Goal: Task Accomplishment & Management: Complete application form

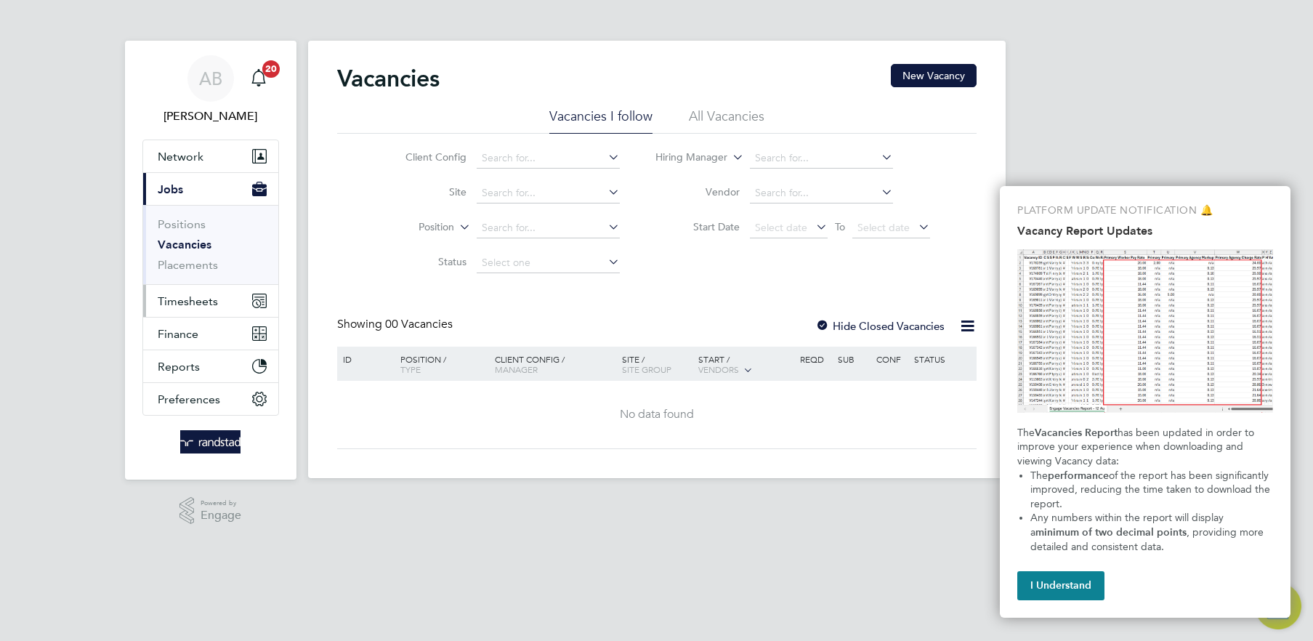
click at [201, 298] on span "Timesheets" at bounding box center [188, 301] width 60 height 14
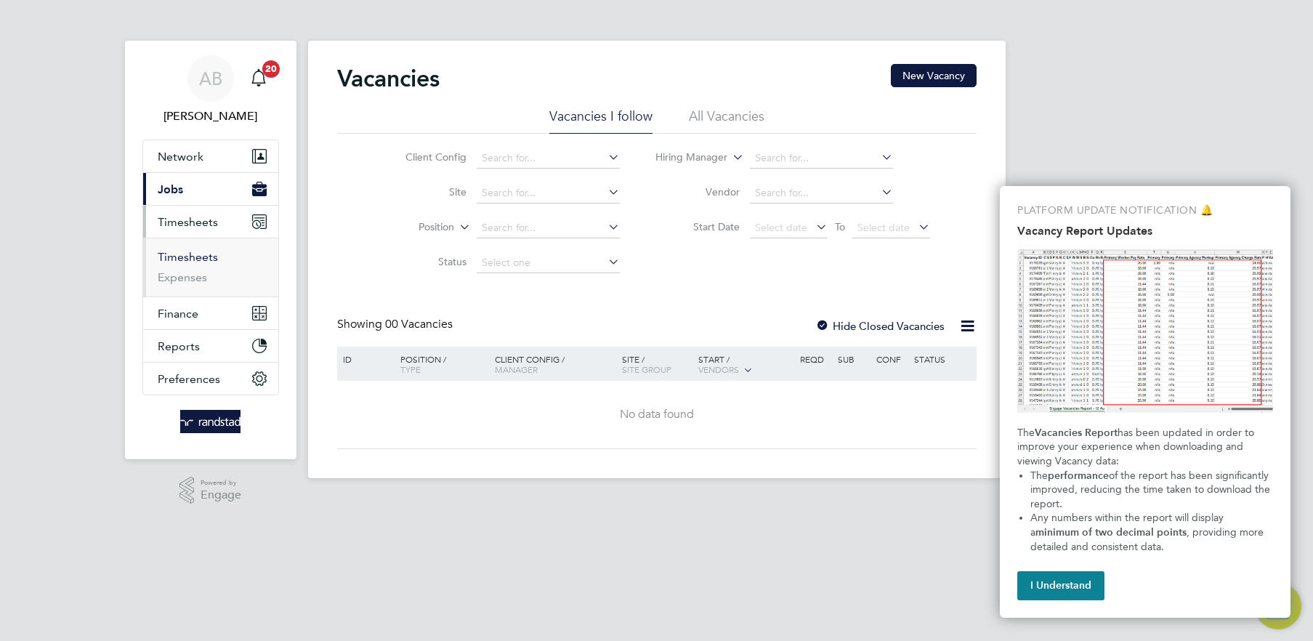
click at [204, 257] on link "Timesheets" at bounding box center [188, 257] width 60 height 14
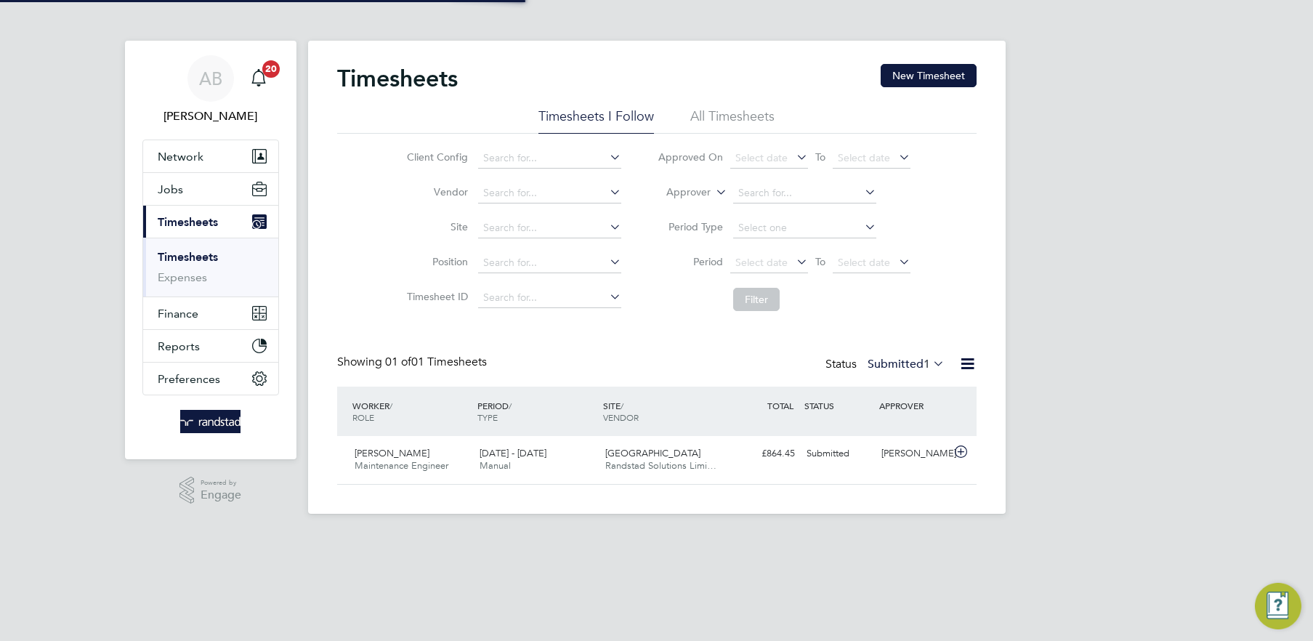
scroll to position [36, 126]
click at [954, 75] on button "New Timesheet" at bounding box center [929, 75] width 96 height 23
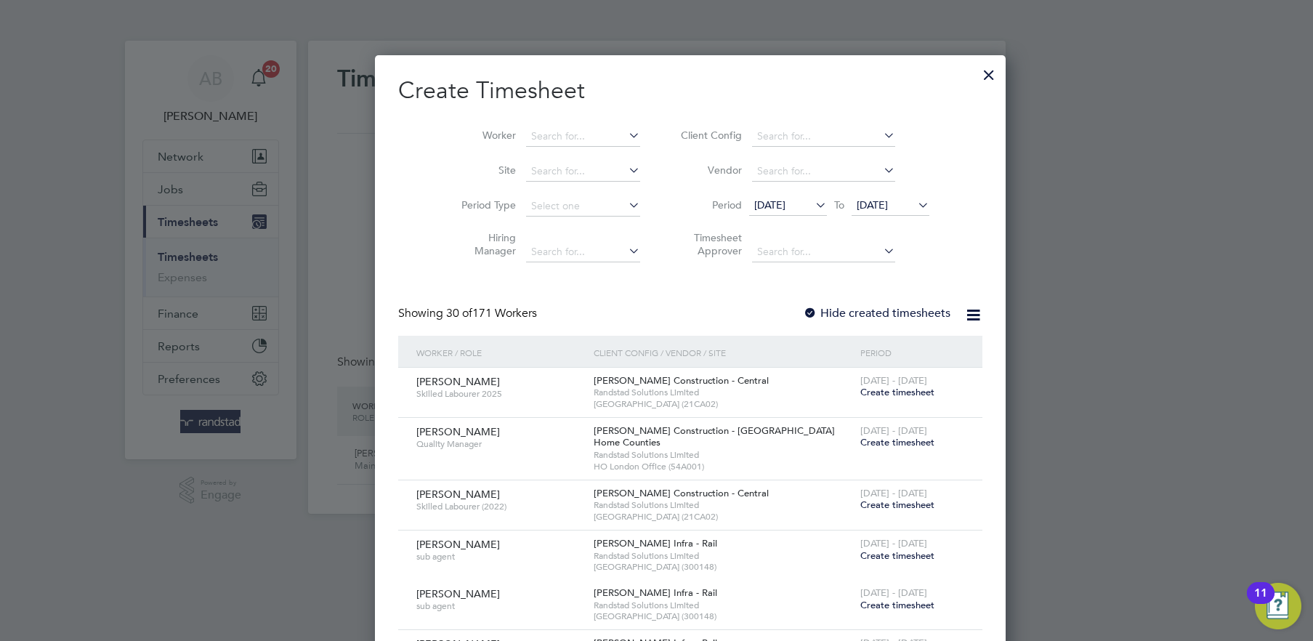
scroll to position [2606, 562]
click at [526, 140] on input at bounding box center [583, 136] width 114 height 20
click at [562, 172] on li "Olasun kanmi Okeowo" at bounding box center [571, 176] width 158 height 20
type input "Olasunkanmi Okeowo"
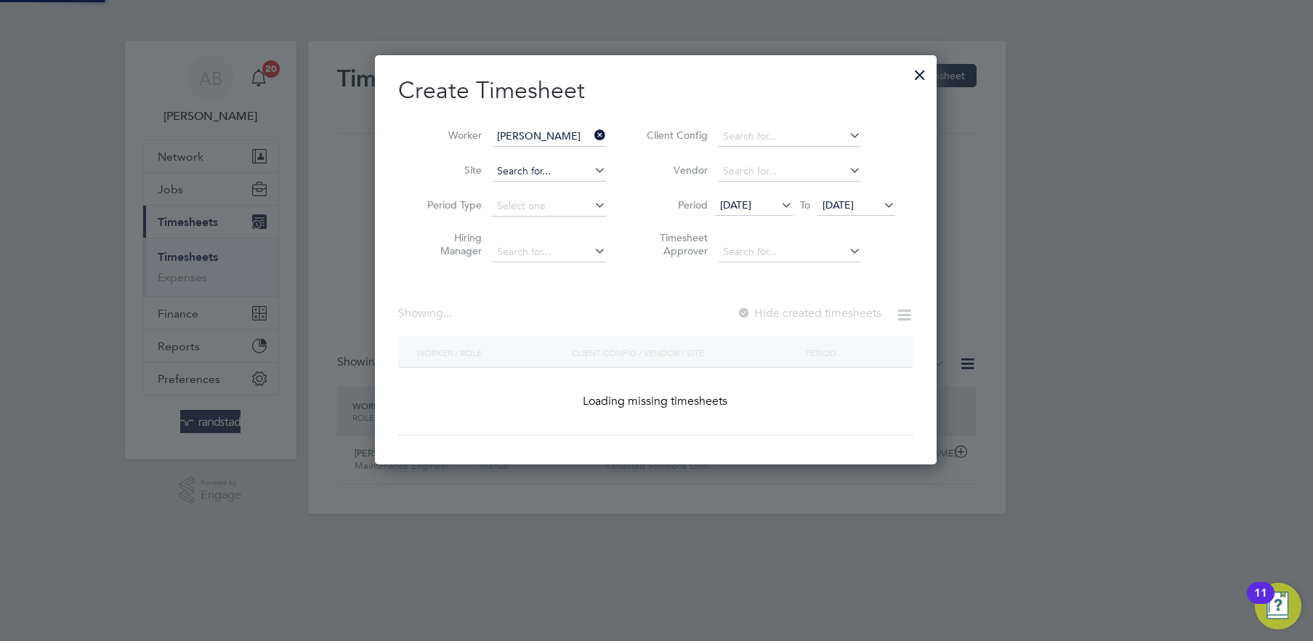
scroll to position [408, 562]
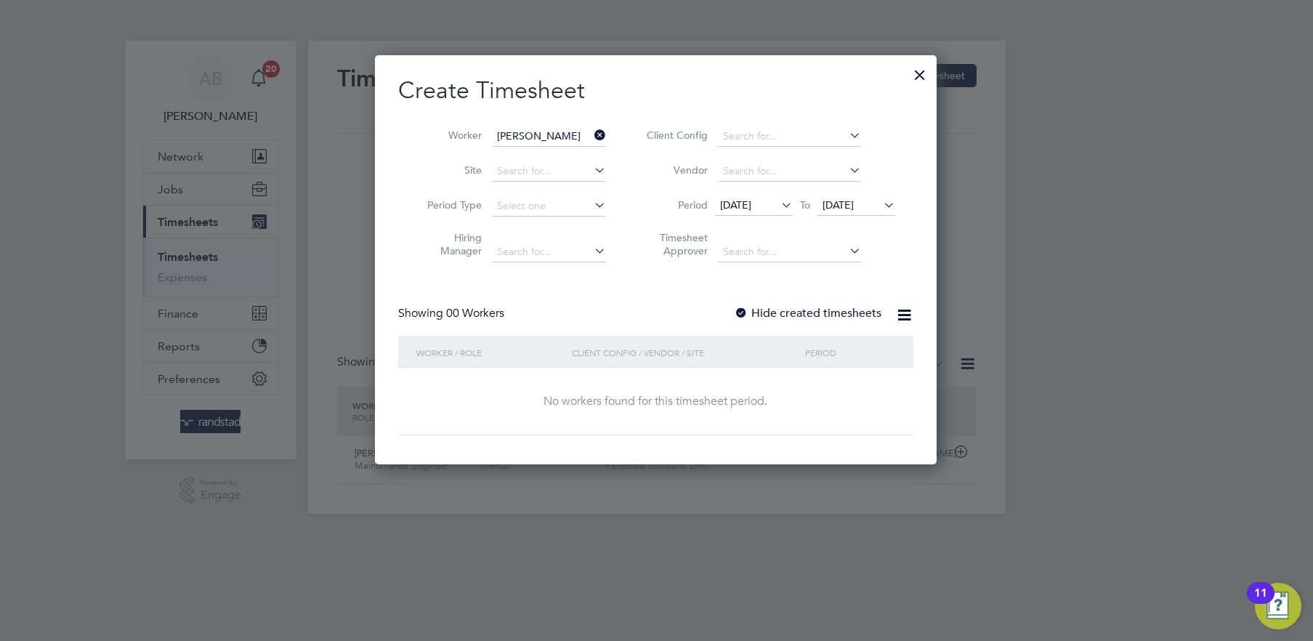
click at [844, 203] on span "[DATE]" at bounding box center [837, 204] width 31 height 13
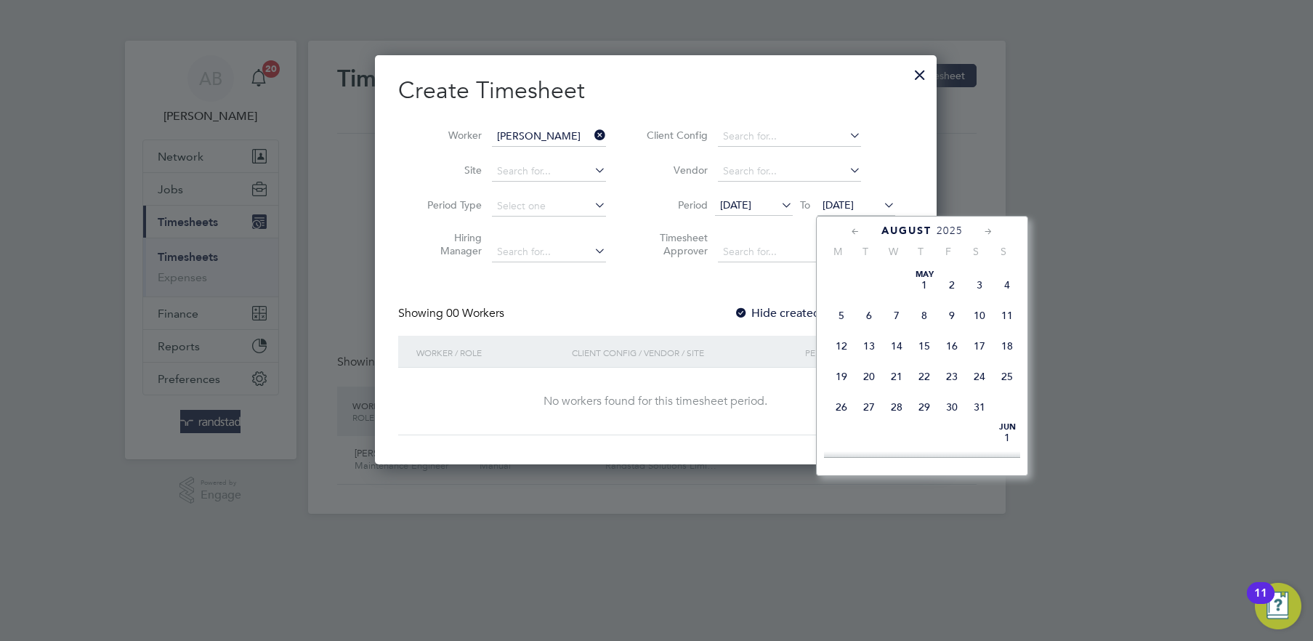
scroll to position [545, 0]
click at [847, 397] on span "[DATE]" at bounding box center [842, 383] width 28 height 28
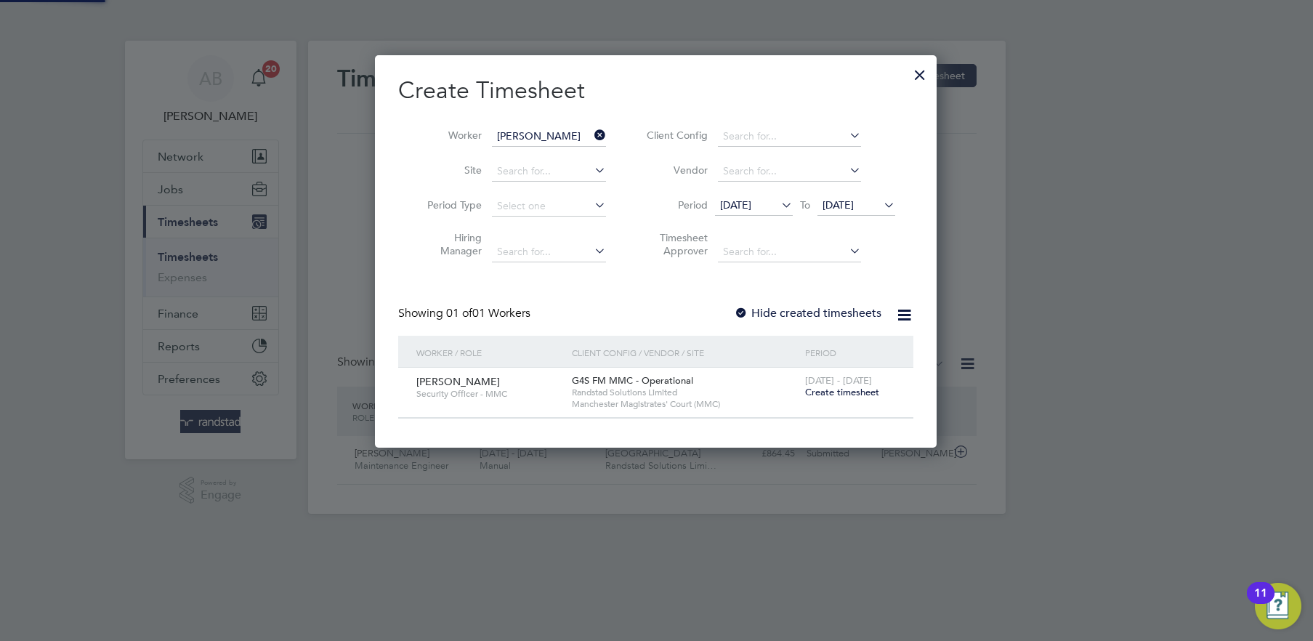
scroll to position [392, 562]
click at [742, 308] on div at bounding box center [741, 314] width 15 height 15
click at [737, 199] on span "[DATE]" at bounding box center [735, 204] width 31 height 13
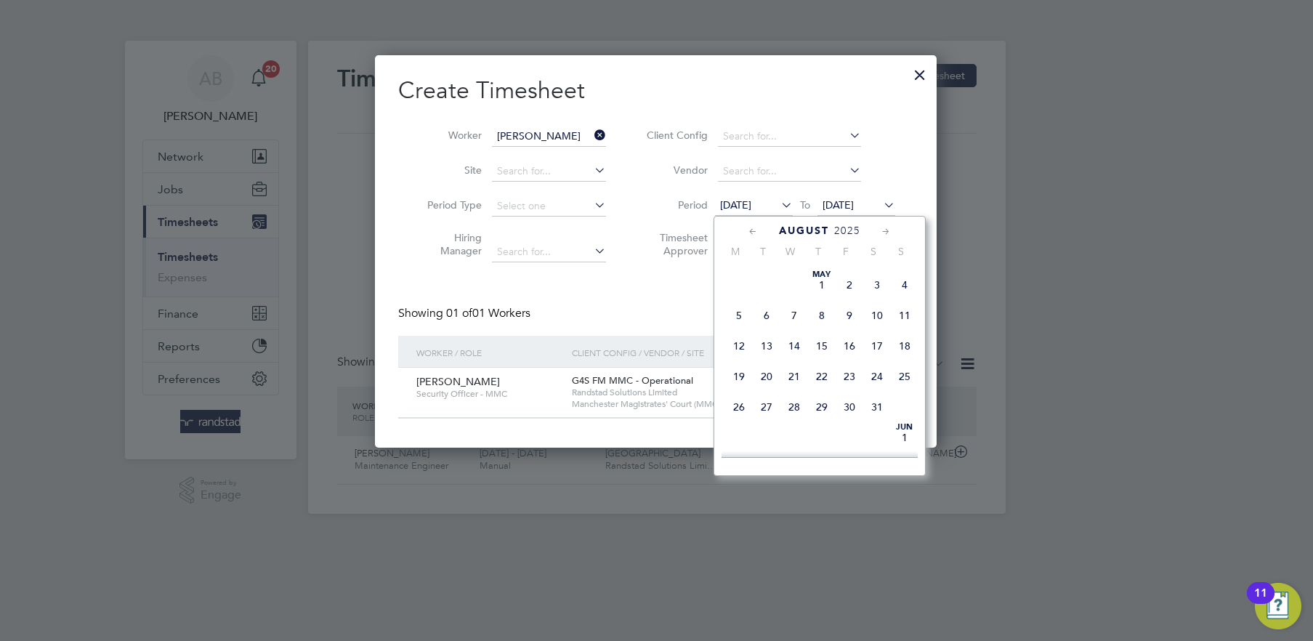
scroll to position [512, 0]
click at [740, 307] on span "4" at bounding box center [739, 294] width 28 height 28
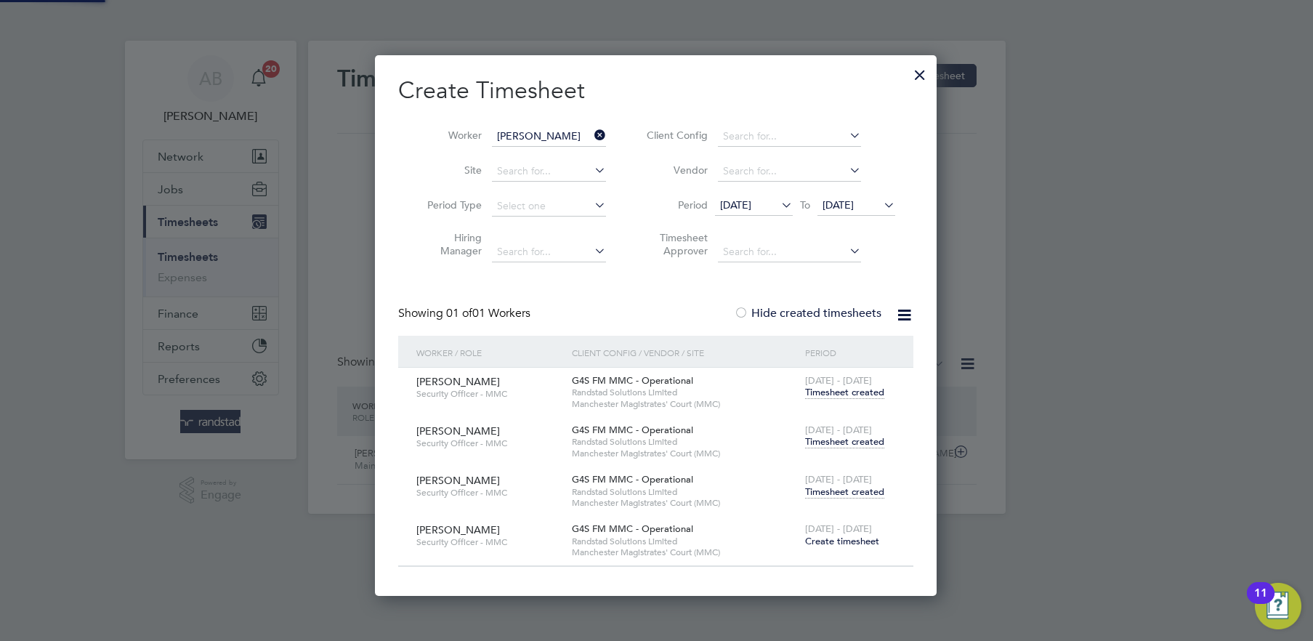
scroll to position [541, 562]
click at [844, 493] on span "Timesheet created" at bounding box center [844, 491] width 79 height 13
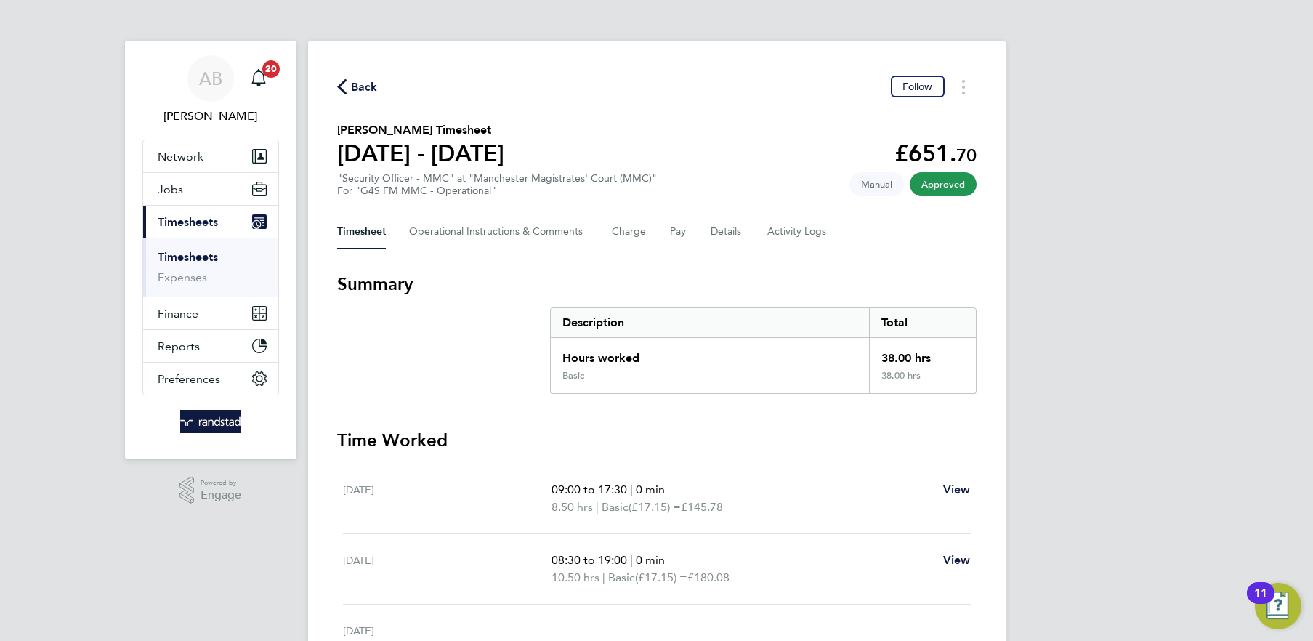
click at [347, 84] on span "Back" at bounding box center [357, 86] width 41 height 14
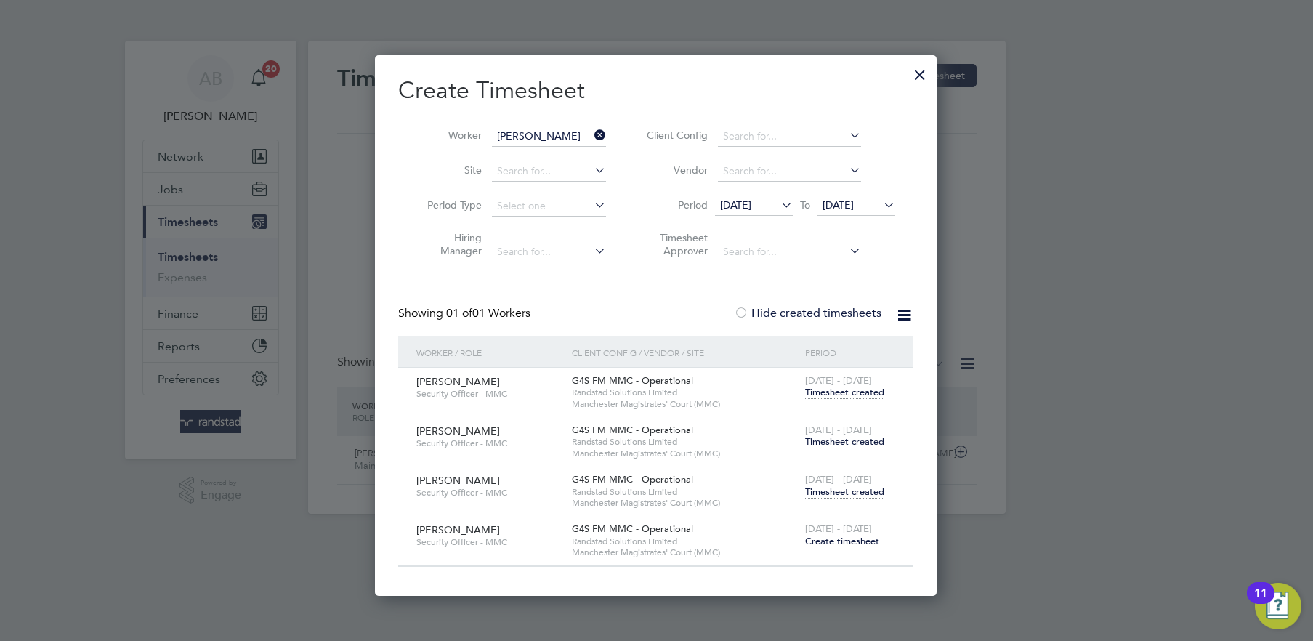
click at [591, 131] on icon at bounding box center [591, 135] width 0 height 20
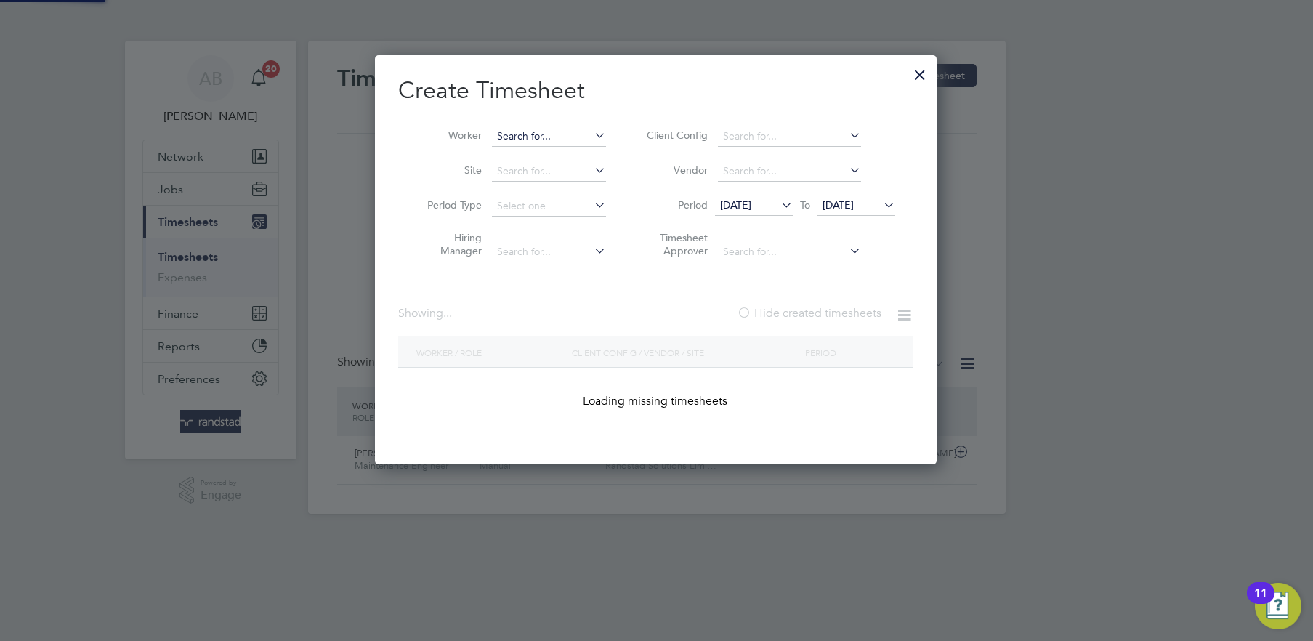
click at [543, 133] on input at bounding box center [549, 136] width 114 height 20
paste input "Francis"
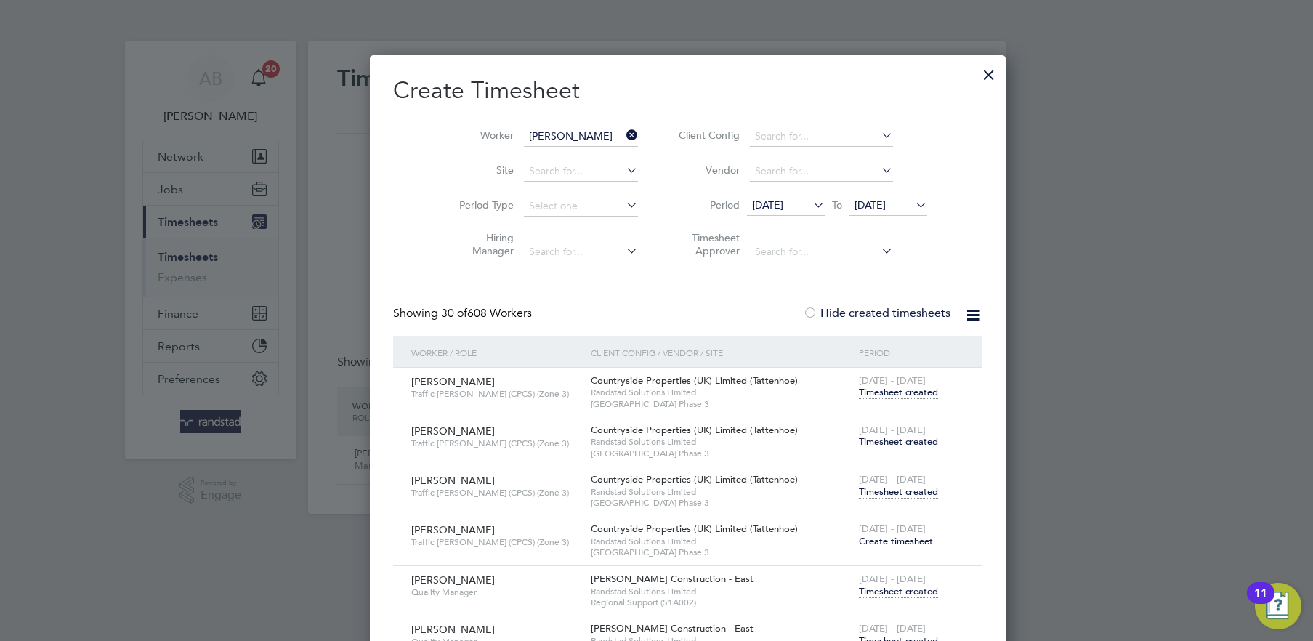
click at [546, 161] on li "Francis Ak insehinwa" at bounding box center [570, 156] width 157 height 20
type input "Francis Akinsehinwa"
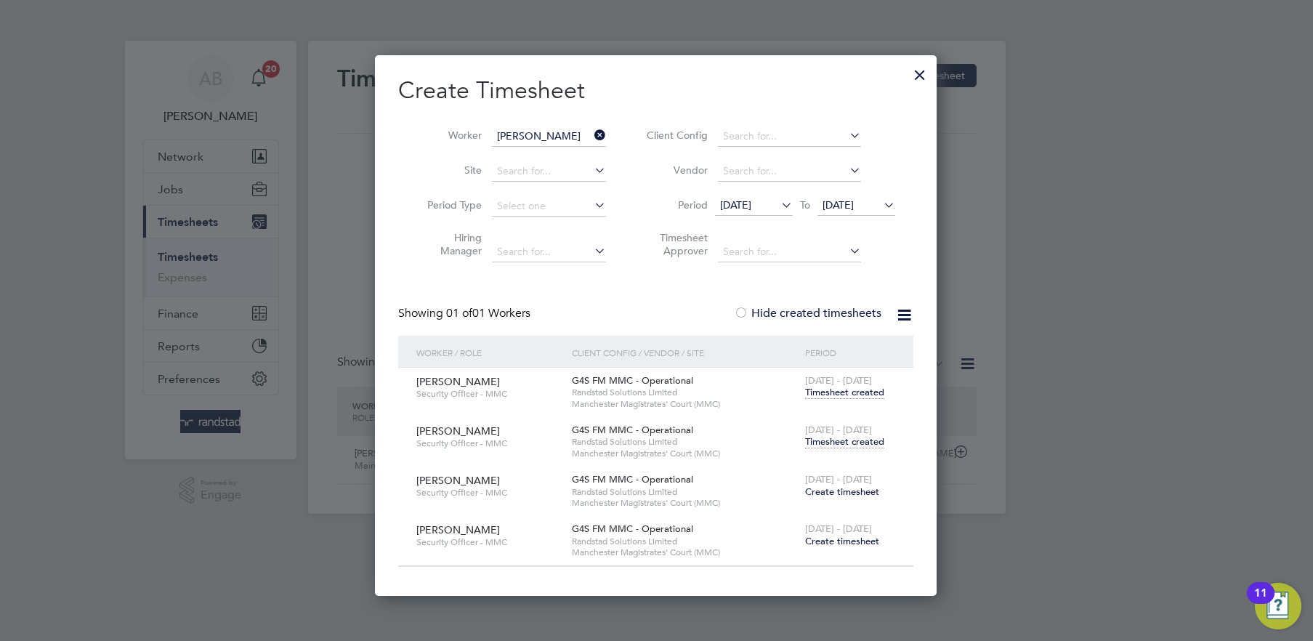
click at [846, 489] on span "Create timesheet" at bounding box center [842, 491] width 74 height 12
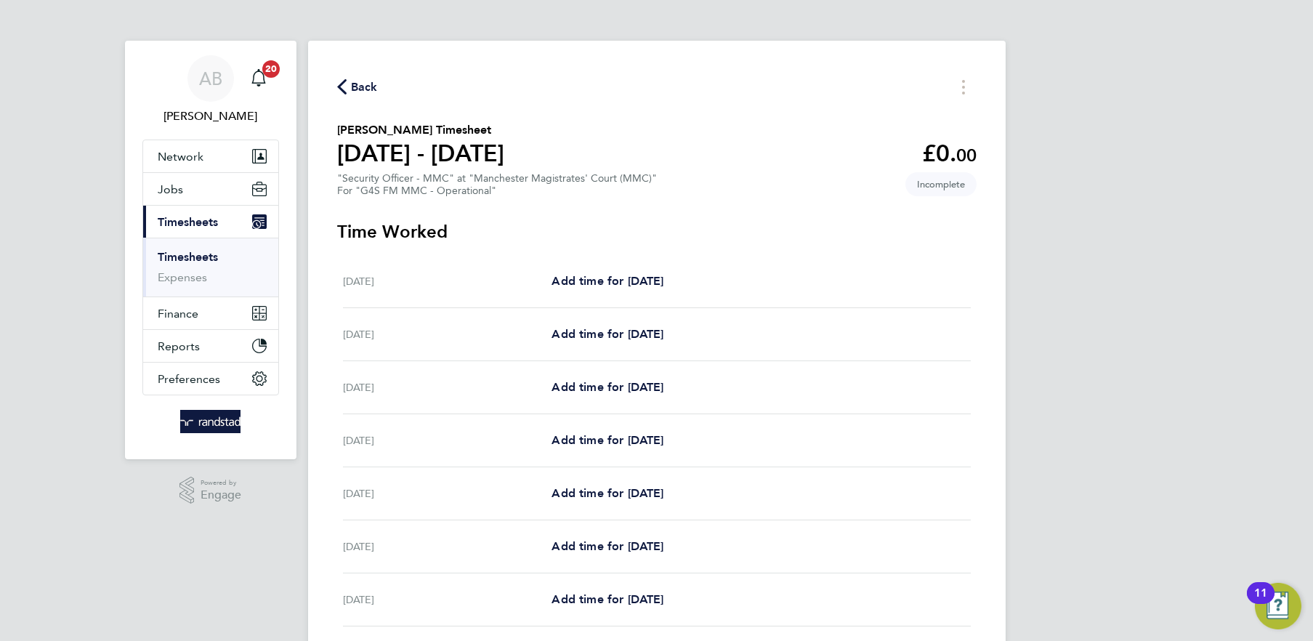
click at [351, 84] on span "Back" at bounding box center [364, 86] width 27 height 17
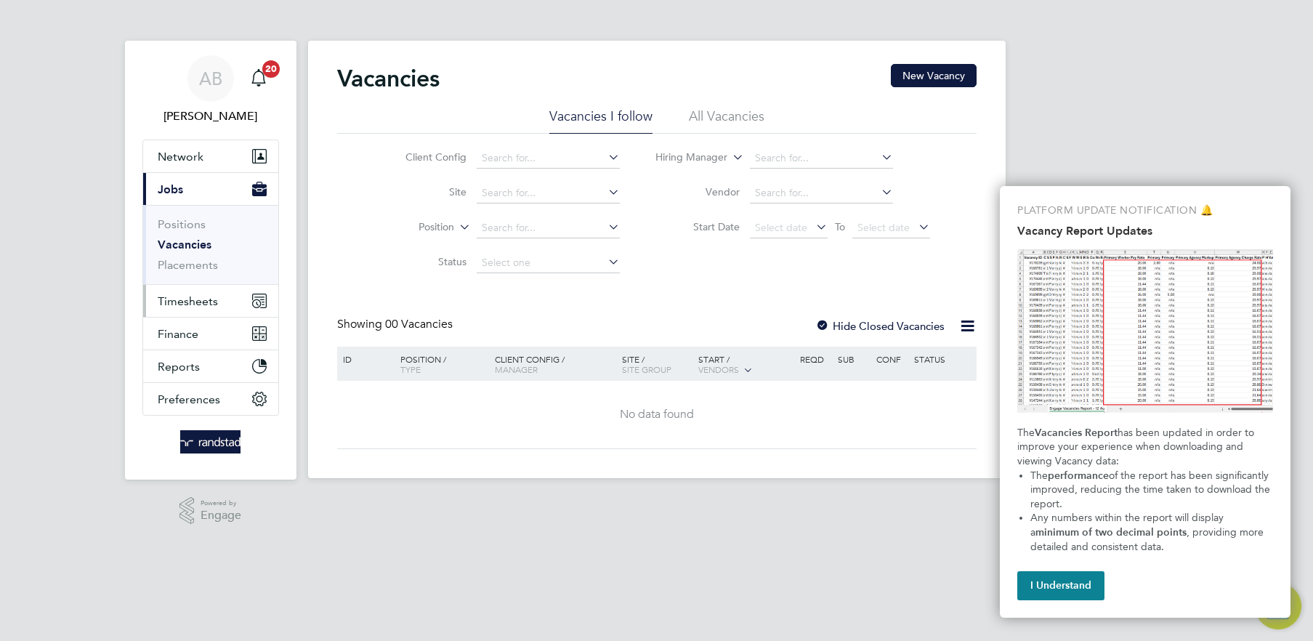
drag, startPoint x: 189, startPoint y: 286, endPoint x: 185, endPoint y: 294, distance: 8.8
click at [189, 286] on button "Timesheets" at bounding box center [210, 301] width 135 height 32
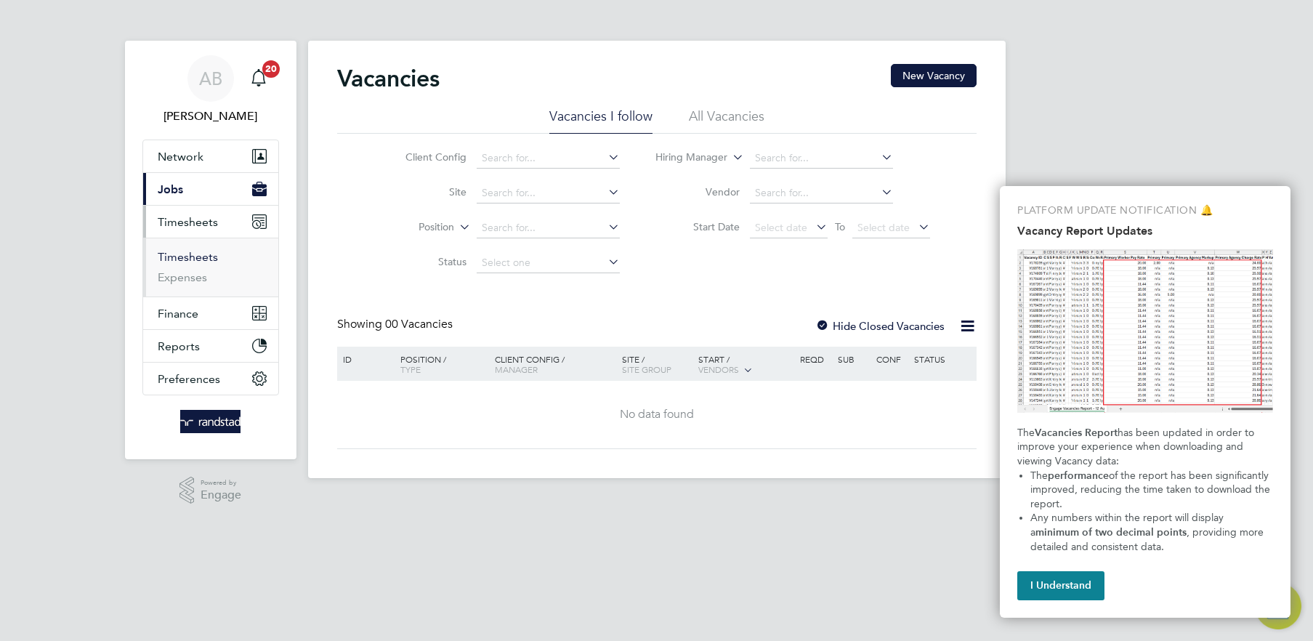
click at [194, 257] on link "Timesheets" at bounding box center [188, 257] width 60 height 14
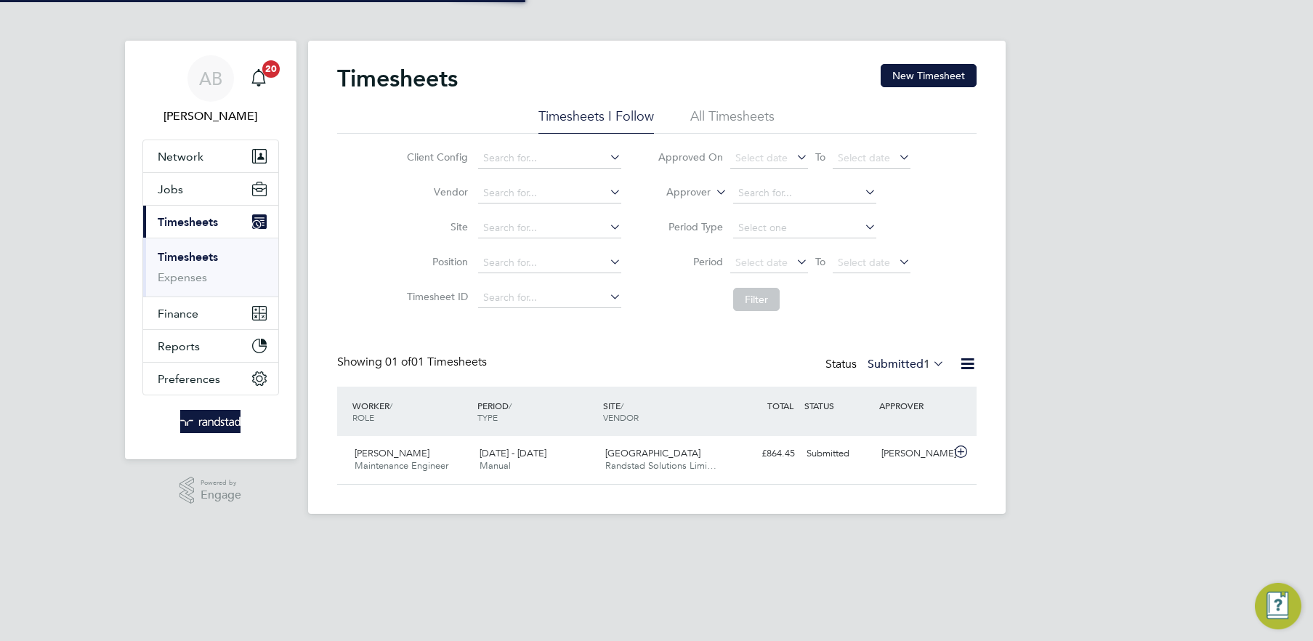
scroll to position [36, 126]
click at [915, 79] on button "New Timesheet" at bounding box center [929, 75] width 96 height 23
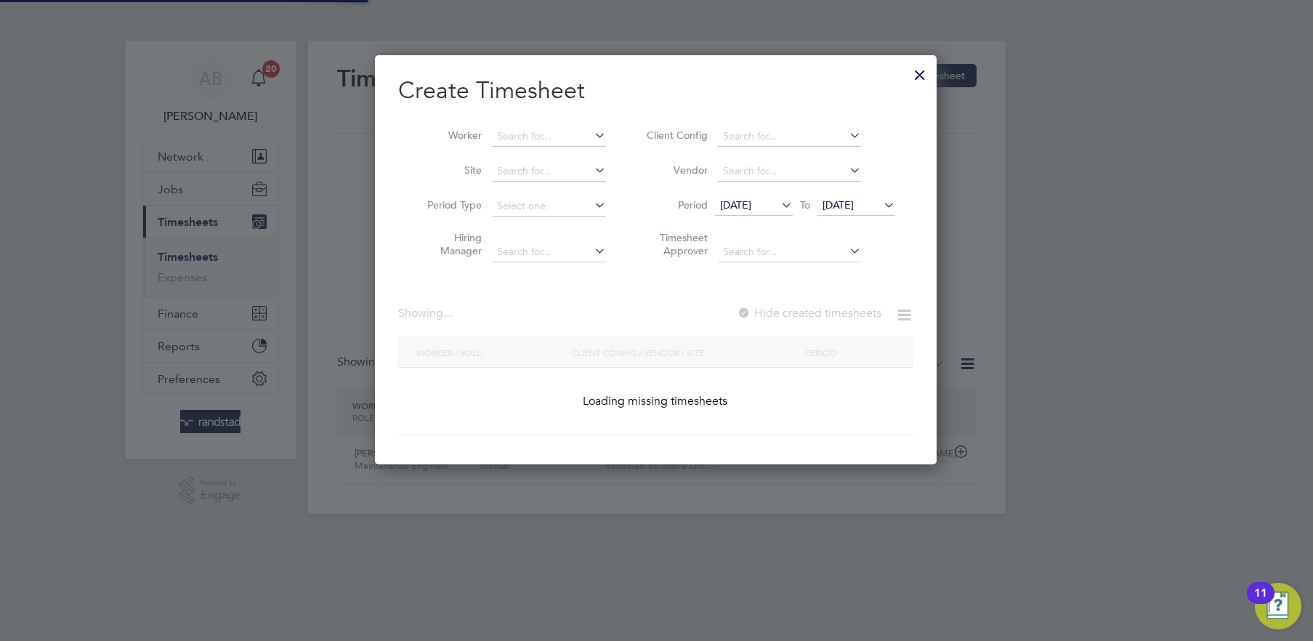
scroll to position [408, 562]
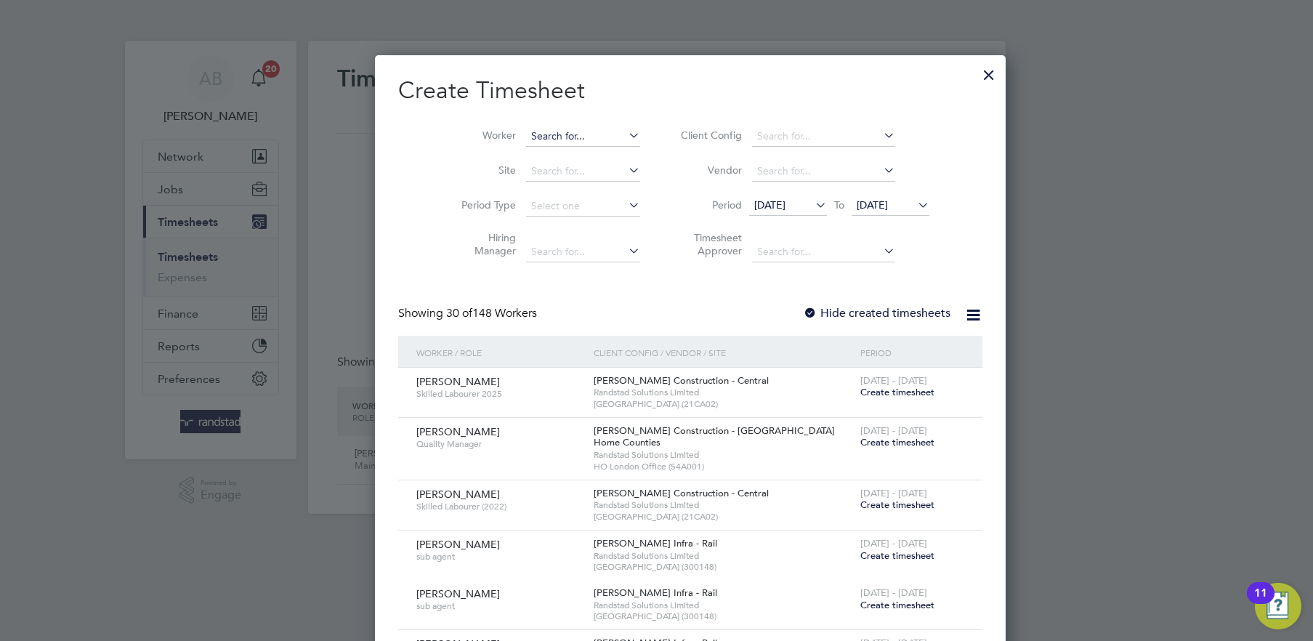
click at [526, 127] on input at bounding box center [583, 136] width 114 height 20
click at [573, 158] on li "[PERSON_NAME] binovia" at bounding box center [562, 156] width 141 height 20
type input "[PERSON_NAME]"
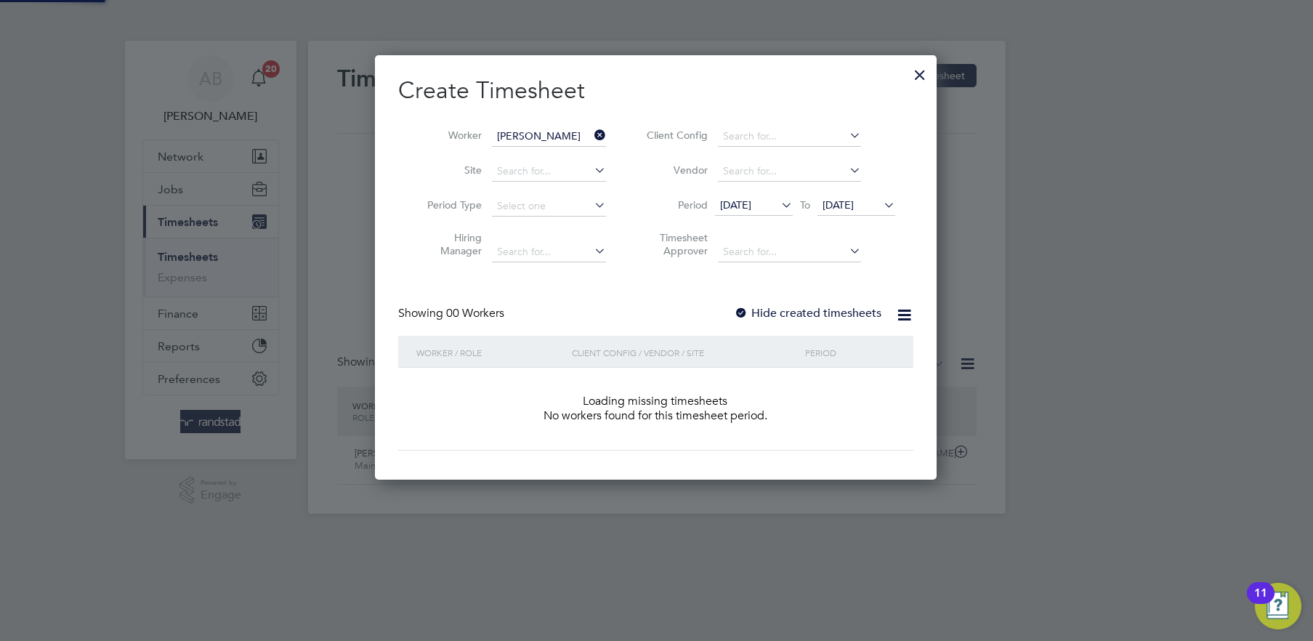
scroll to position [408, 562]
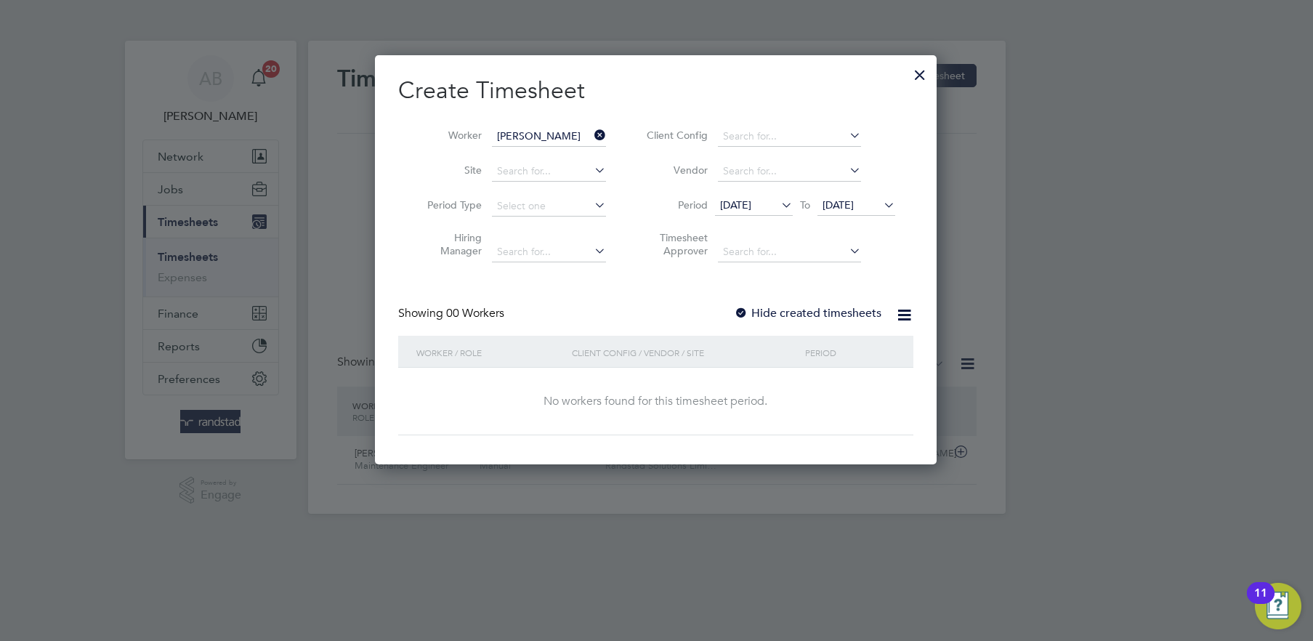
click at [740, 311] on div at bounding box center [741, 314] width 15 height 15
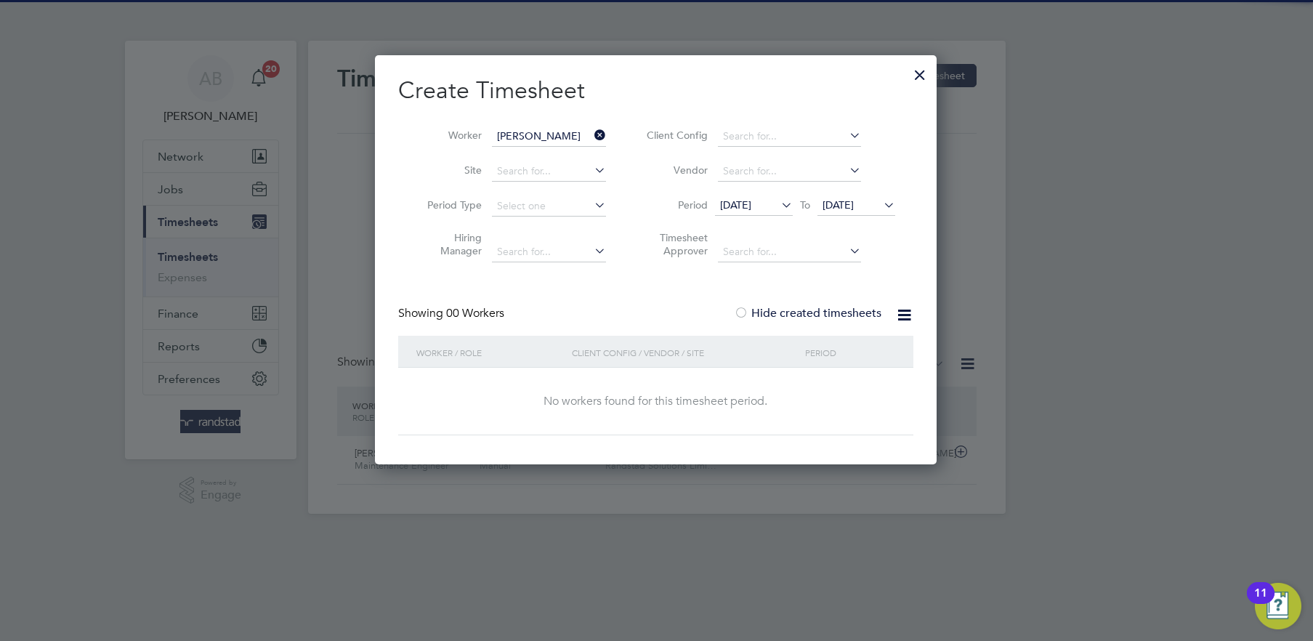
click at [846, 197] on span "[DATE]" at bounding box center [856, 206] width 78 height 20
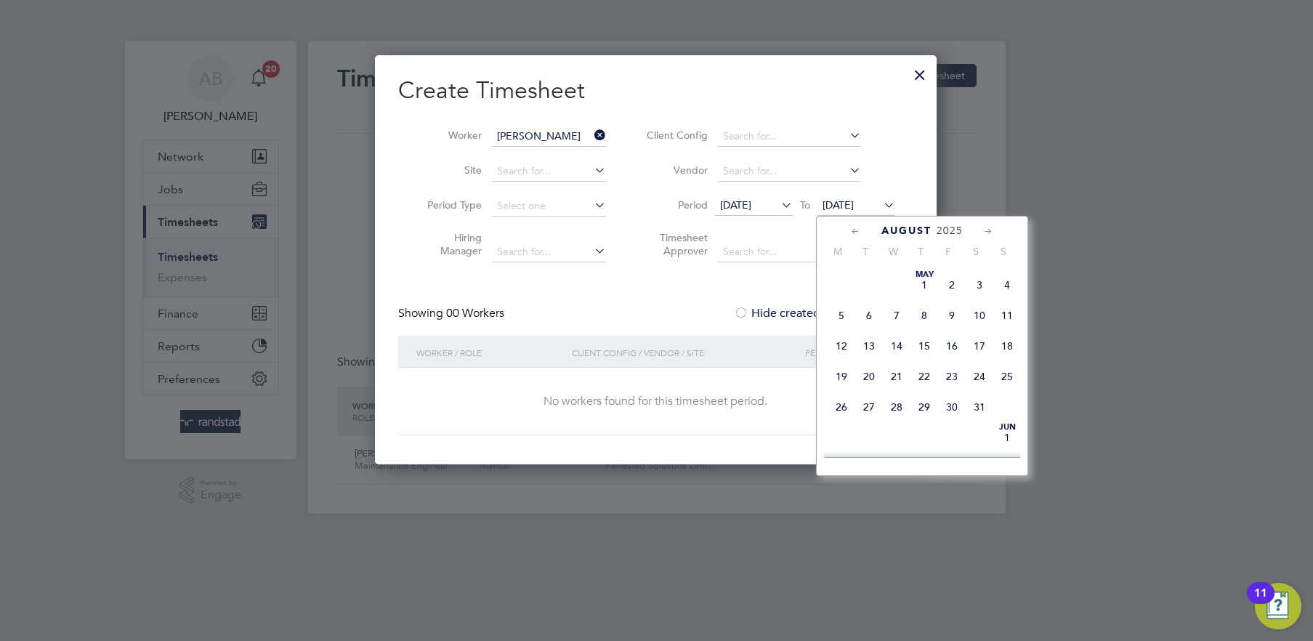
scroll to position [545, 0]
click at [848, 397] on span "[DATE]" at bounding box center [842, 383] width 28 height 28
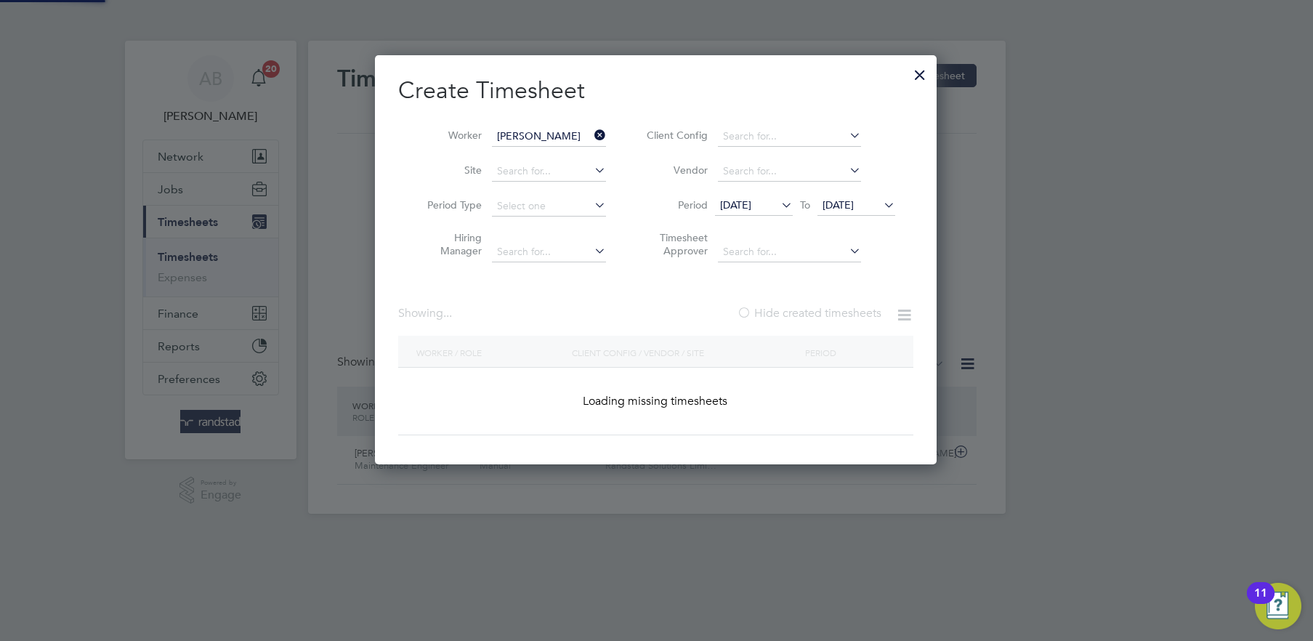
scroll to position [541, 562]
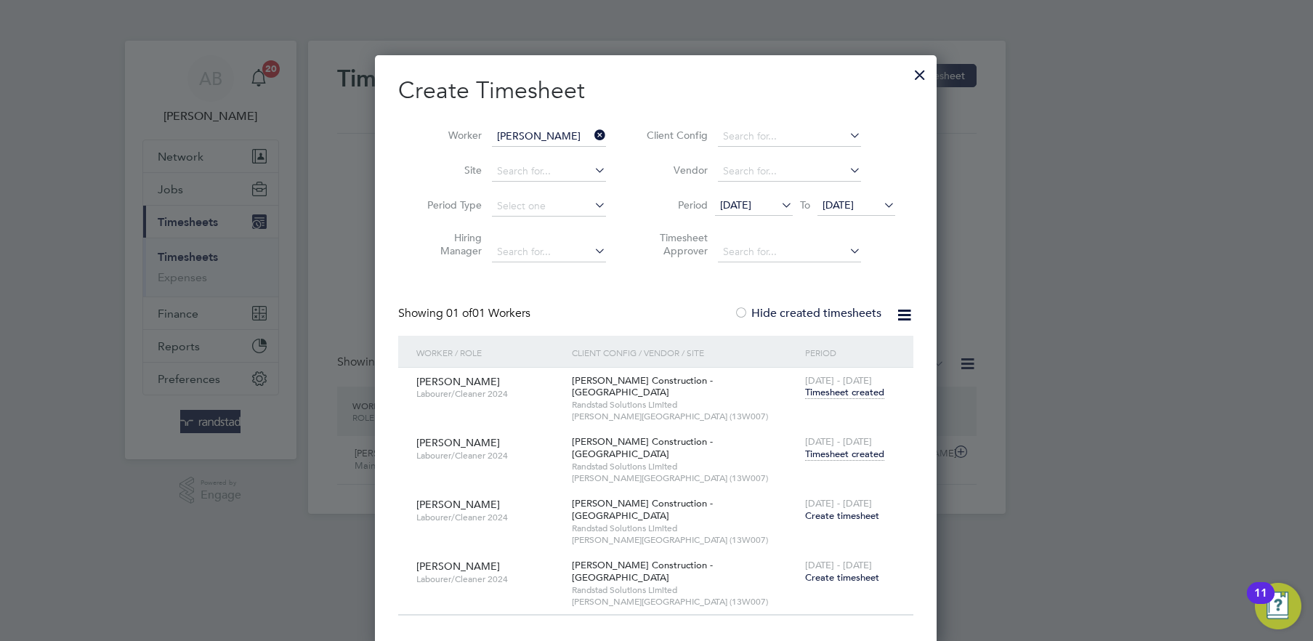
click at [851, 448] on span "Timesheet created" at bounding box center [844, 454] width 79 height 13
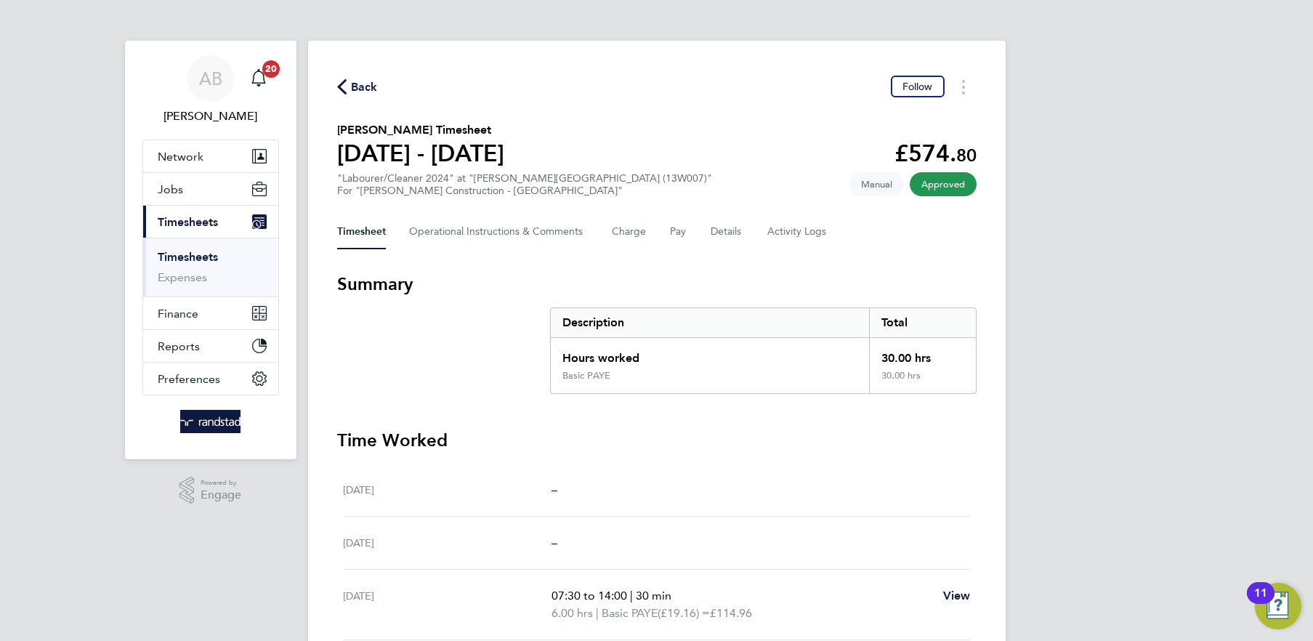
click at [358, 86] on span "Back" at bounding box center [364, 86] width 27 height 17
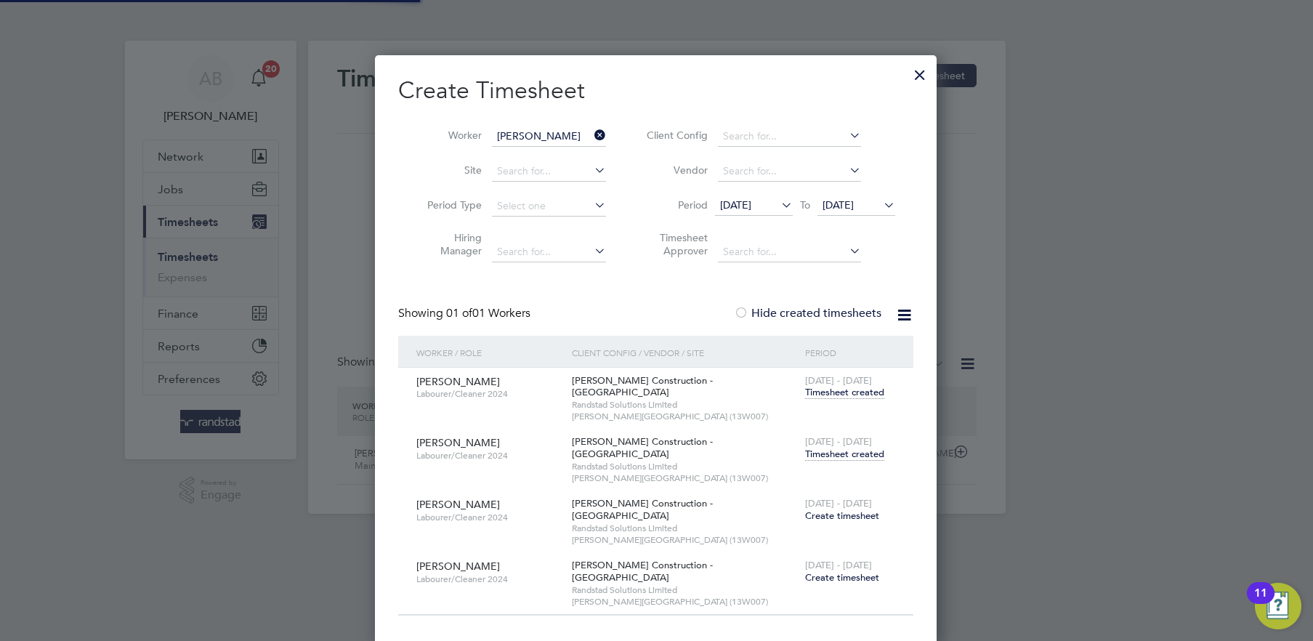
scroll to position [36, 126]
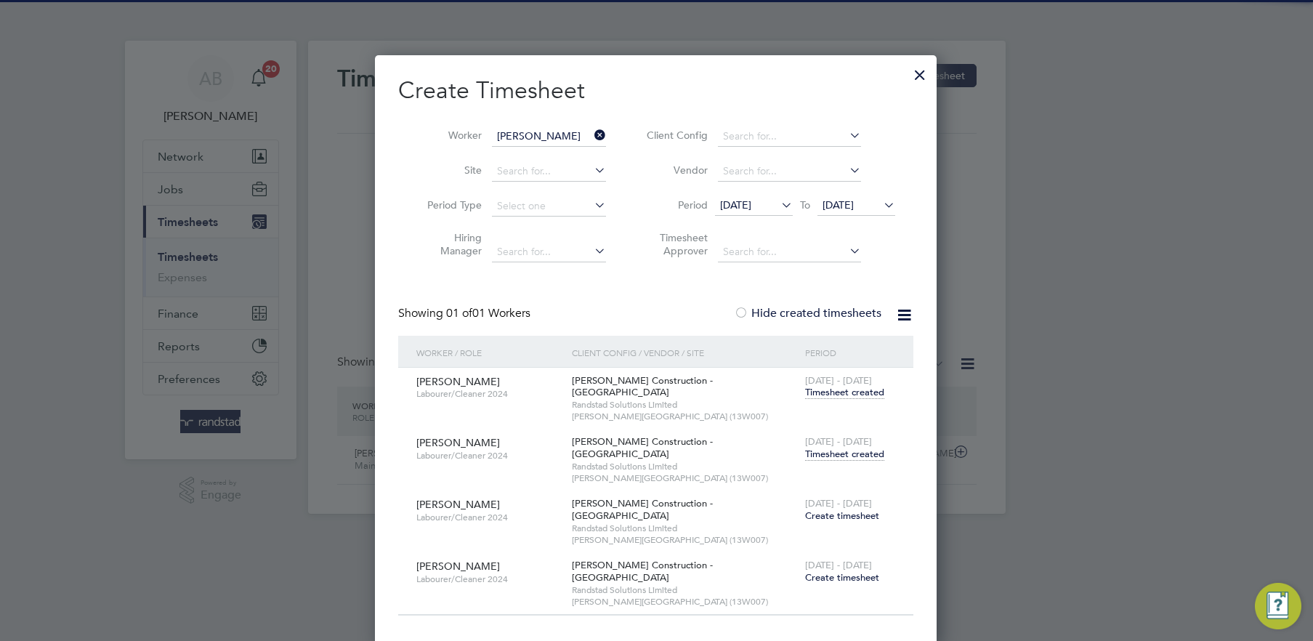
click at [570, 132] on input "[PERSON_NAME]" at bounding box center [549, 136] width 114 height 20
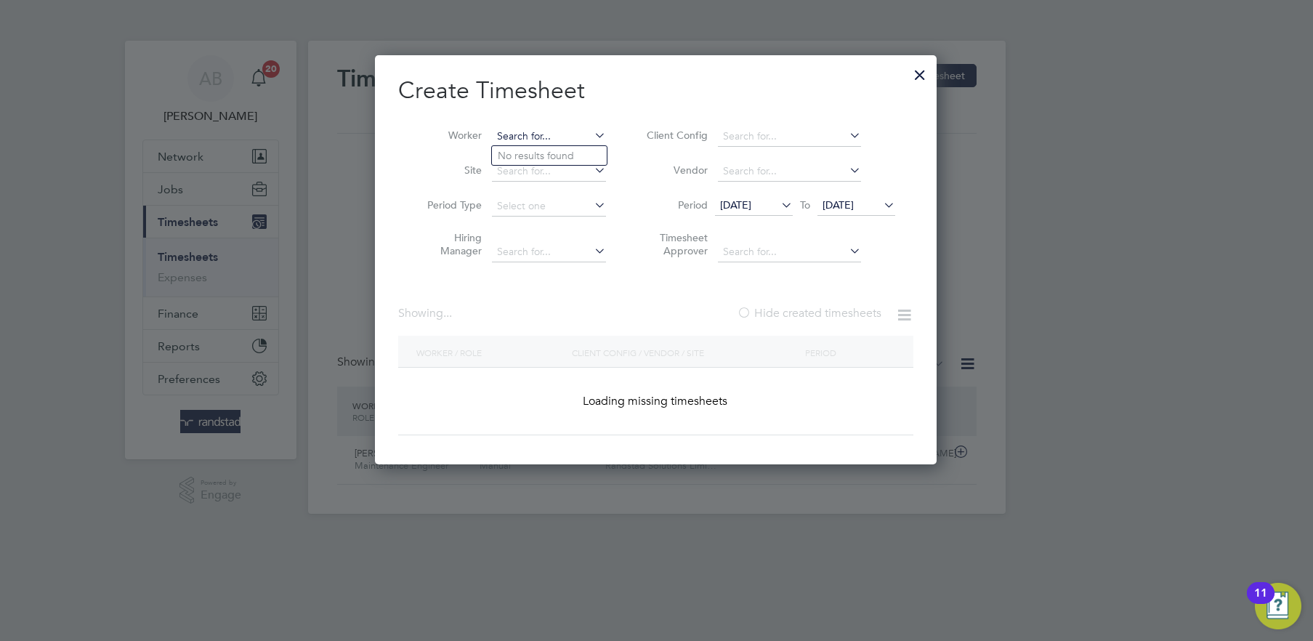
paste input "Abdullateef"
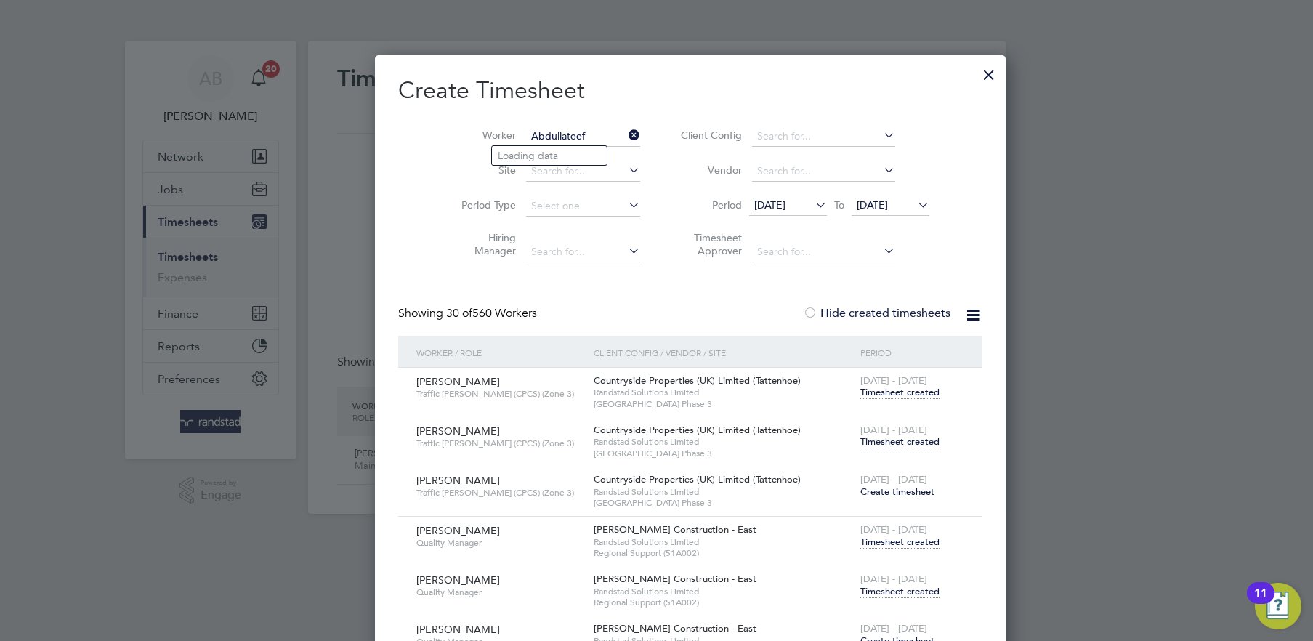
scroll to position [6437, 573]
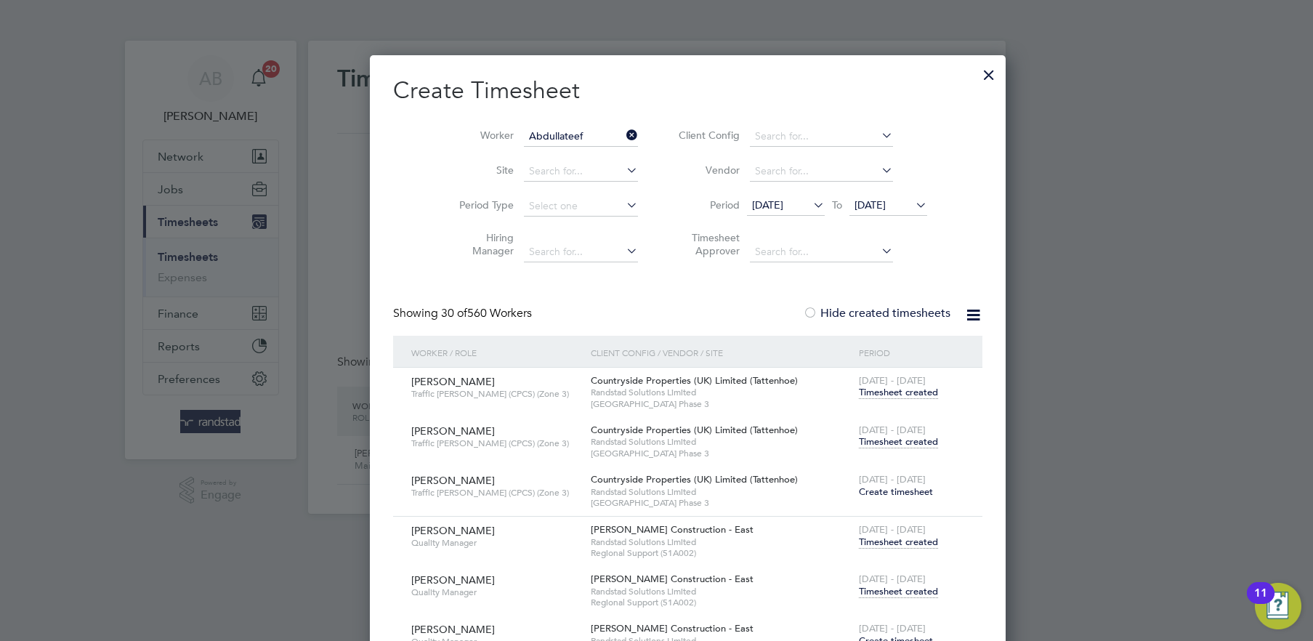
click at [572, 180] on li "[PERSON_NAME]" at bounding box center [549, 176] width 115 height 20
type input "[PERSON_NAME]"
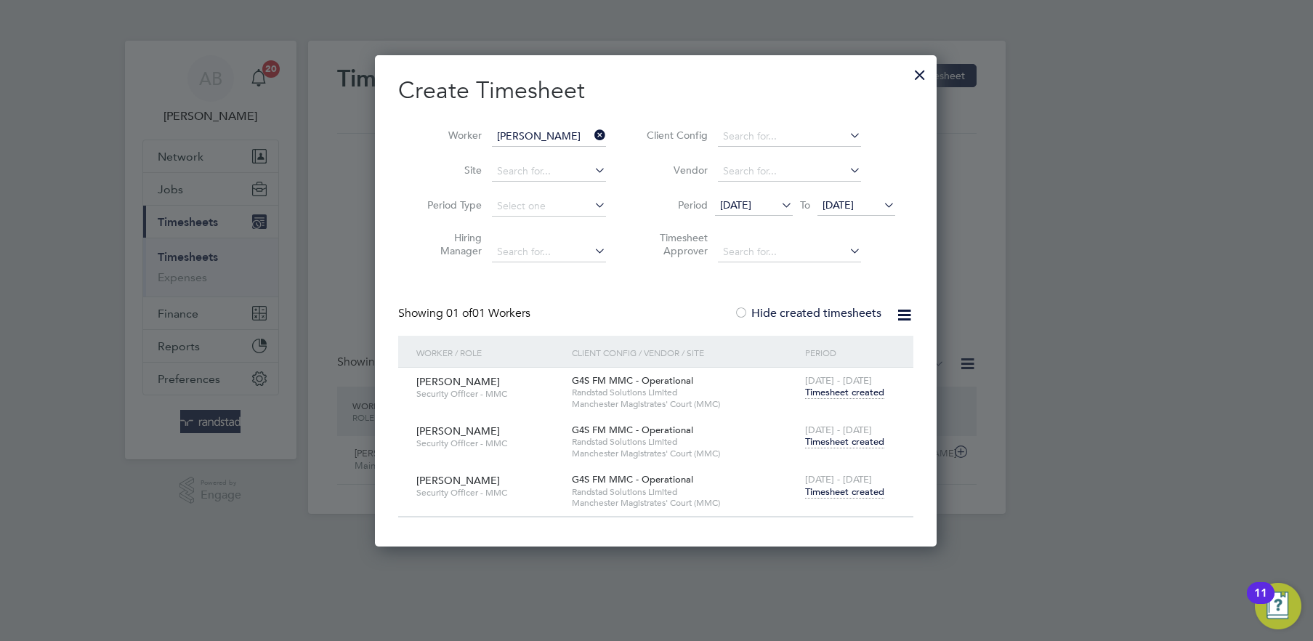
scroll to position [490, 562]
click at [840, 445] on span "Timesheet created" at bounding box center [844, 441] width 79 height 13
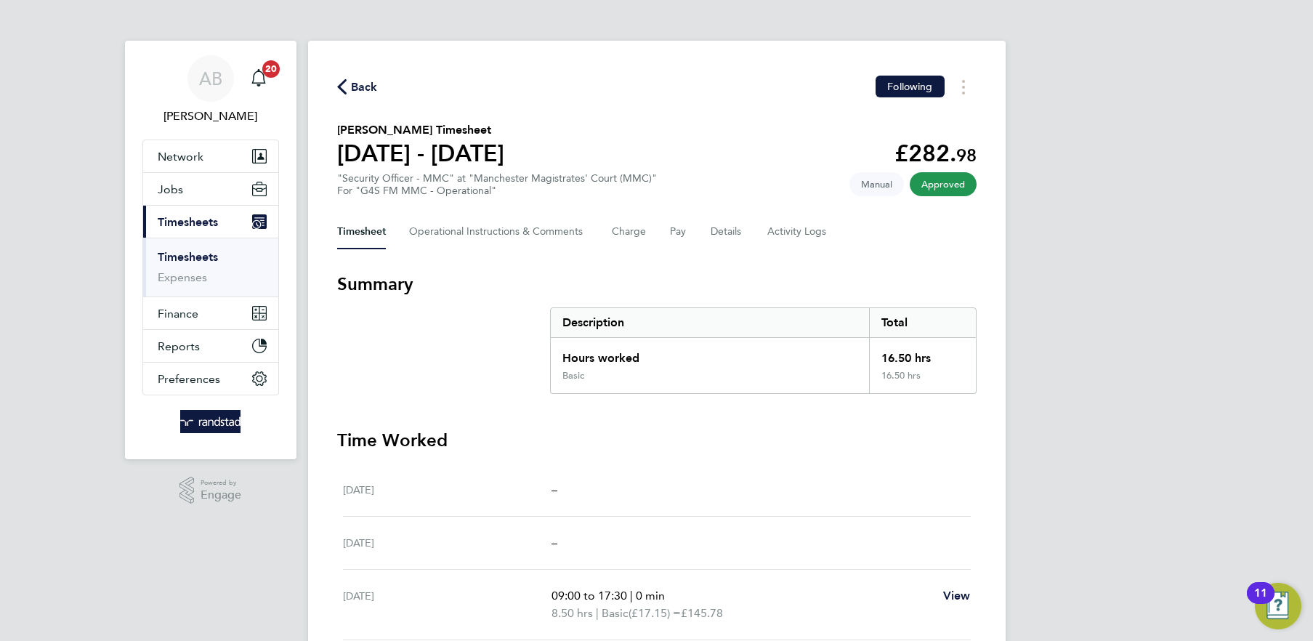
click at [344, 79] on icon "button" at bounding box center [341, 86] width 9 height 15
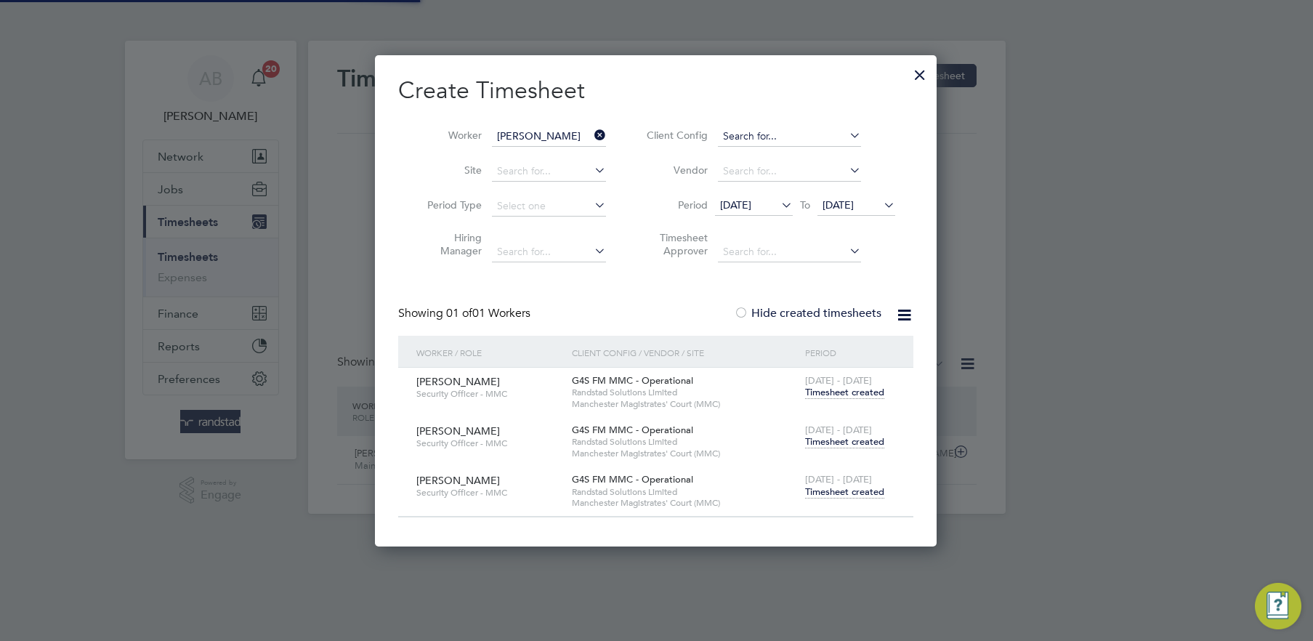
scroll to position [36, 126]
click at [591, 137] on icon at bounding box center [591, 135] width 0 height 20
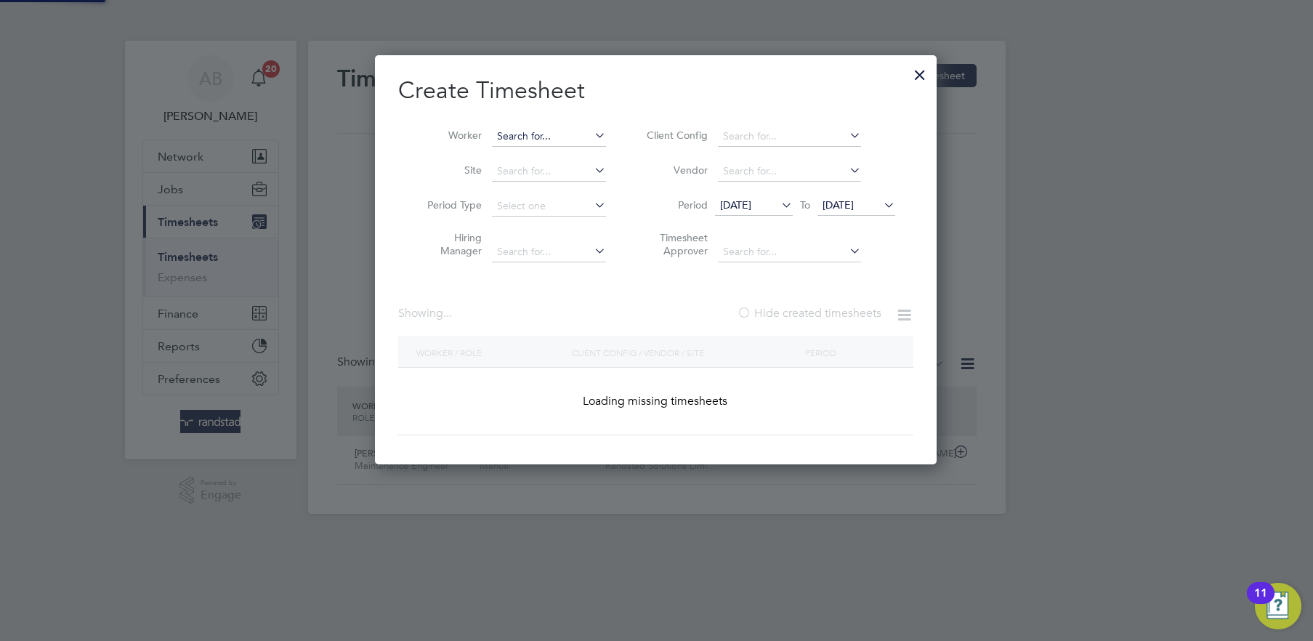
scroll to position [408, 562]
click at [535, 131] on input at bounding box center [549, 136] width 114 height 20
paste input "Tioluwase"
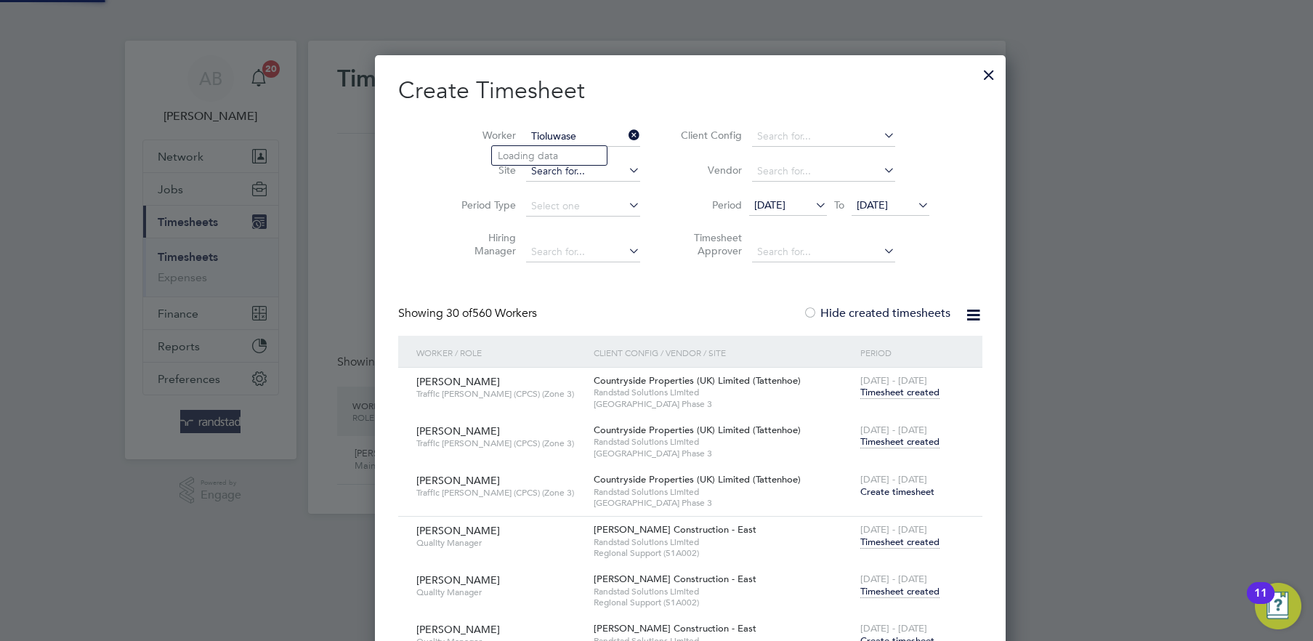
scroll to position [6437, 573]
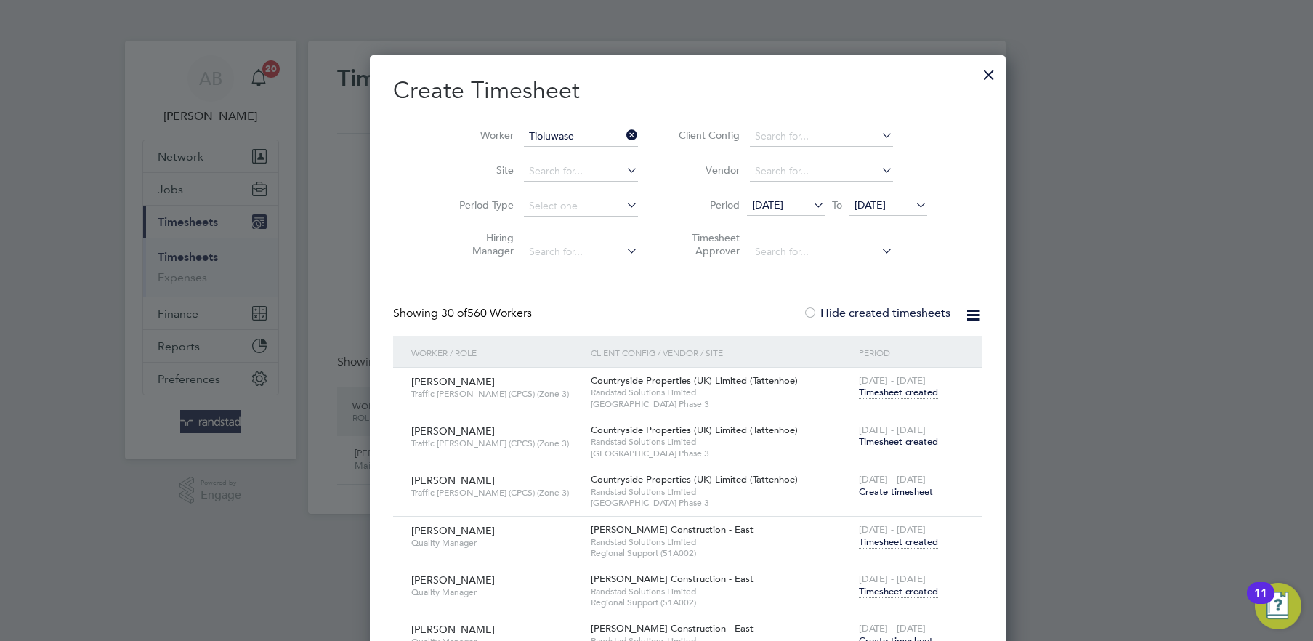
click at [561, 150] on li "Tioluwase Fawole" at bounding box center [549, 156] width 115 height 20
type input "Tioluwase Fawole"
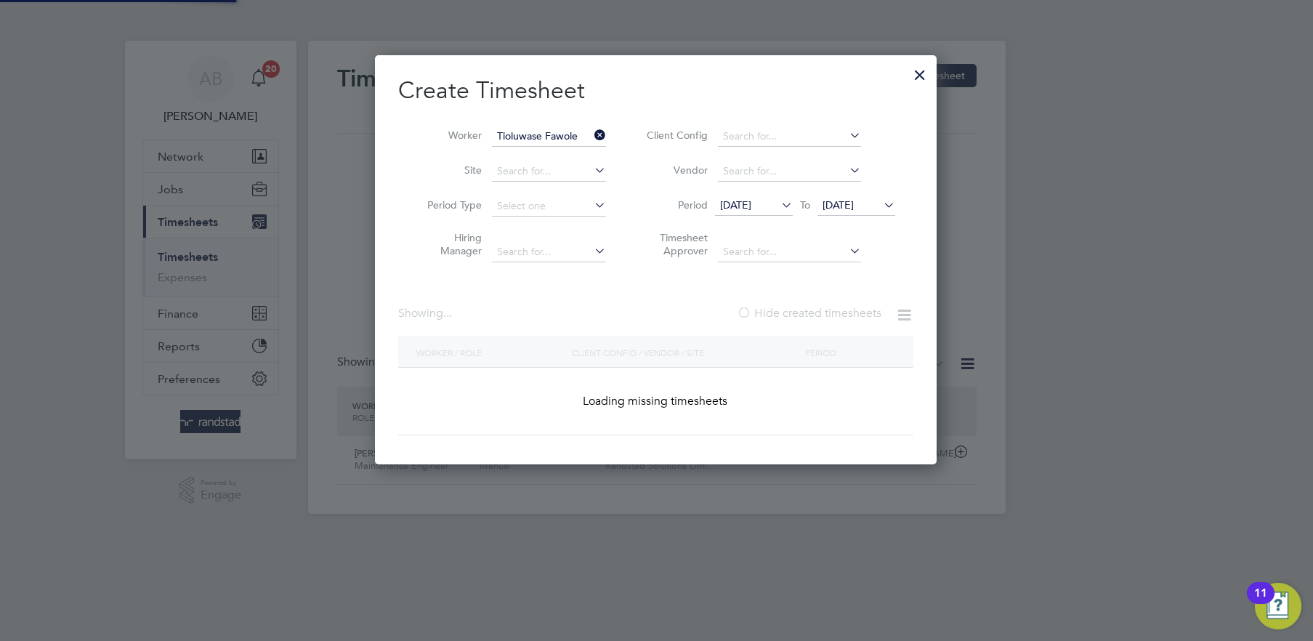
scroll to position [490, 562]
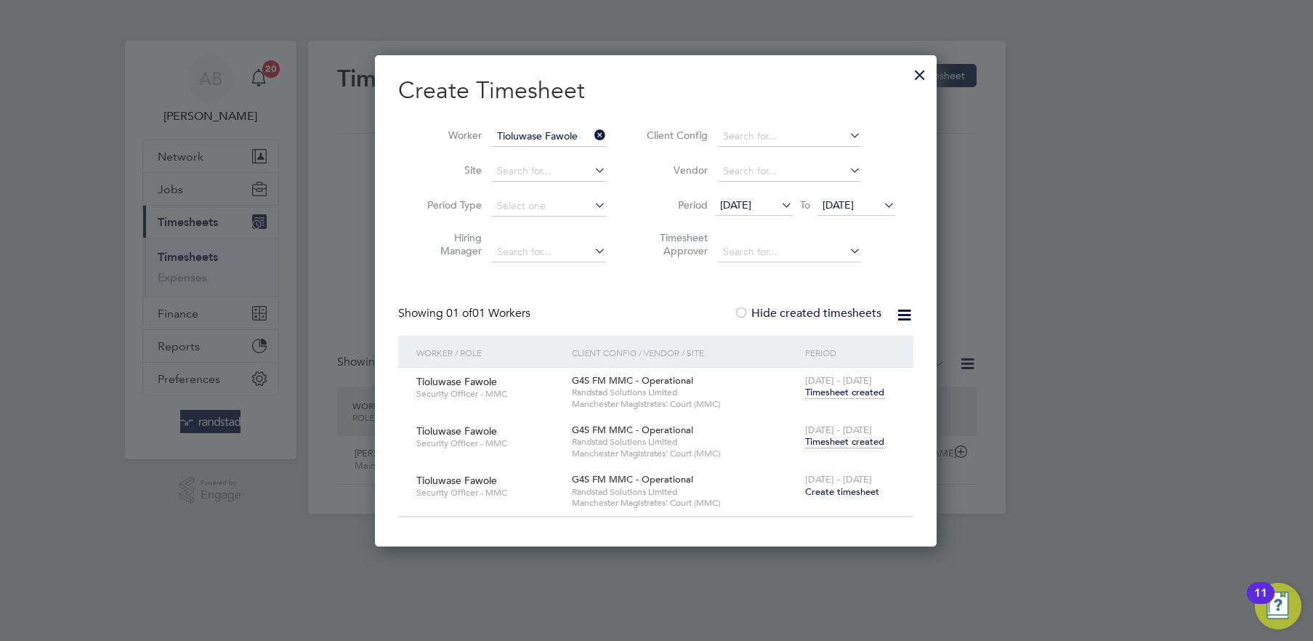
click at [847, 442] on span "Timesheet created" at bounding box center [844, 441] width 79 height 13
